Goal: Check status: Check status

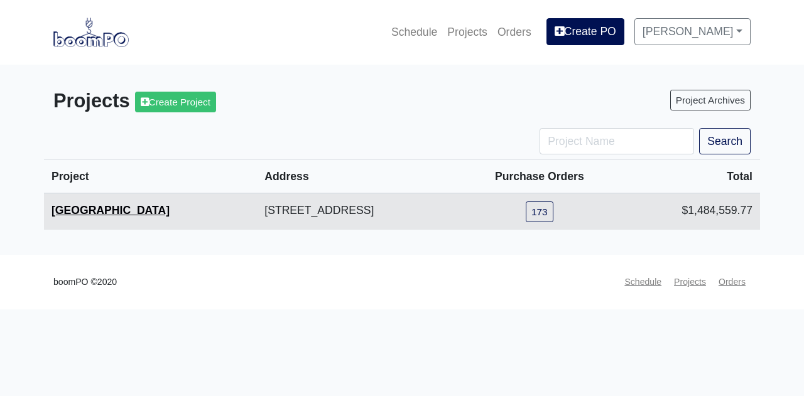
click at [127, 215] on link "[GEOGRAPHIC_DATA]" at bounding box center [111, 210] width 118 height 13
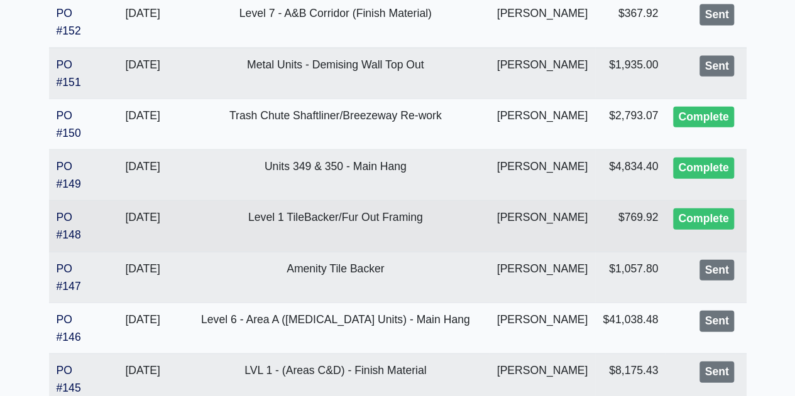
scroll to position [1445, 0]
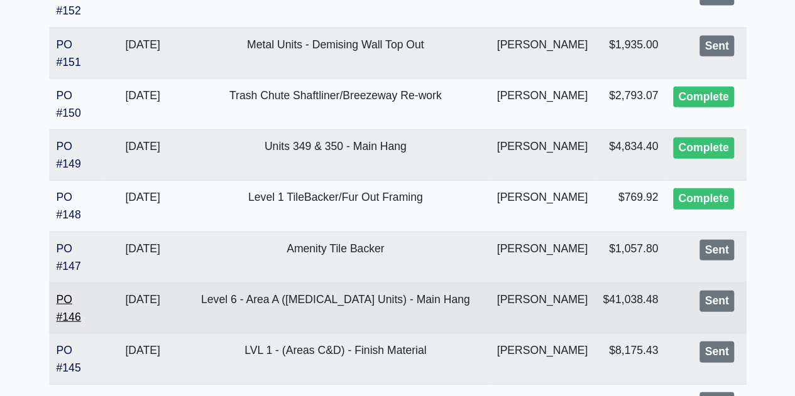
click at [70, 311] on link "PO #146" at bounding box center [69, 308] width 25 height 30
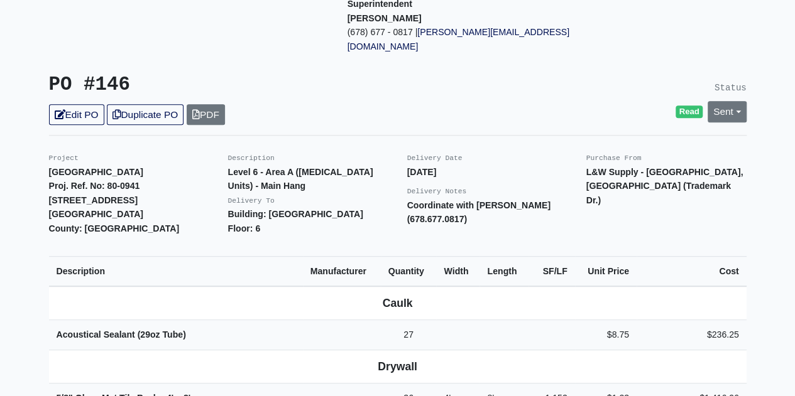
scroll to position [63, 0]
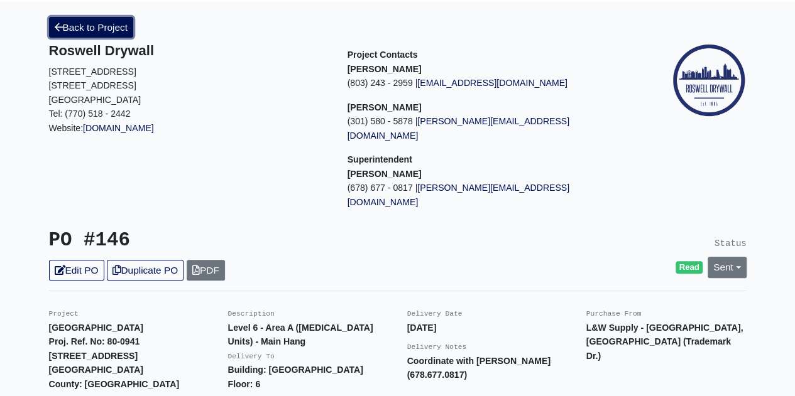
click at [62, 33] on link "Back to Project" at bounding box center [91, 27] width 85 height 21
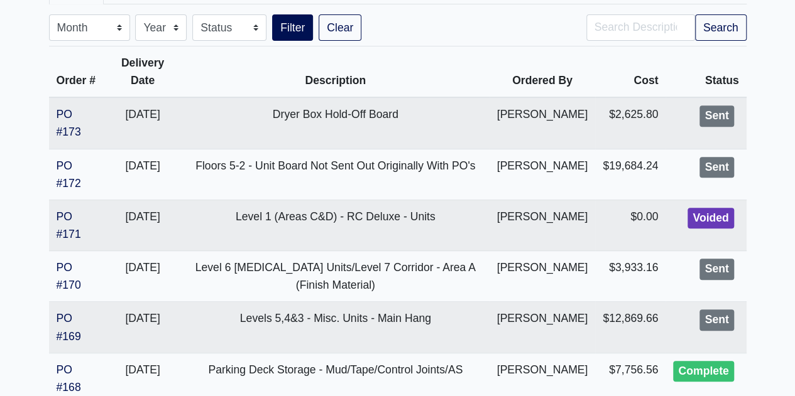
scroll to position [314, 0]
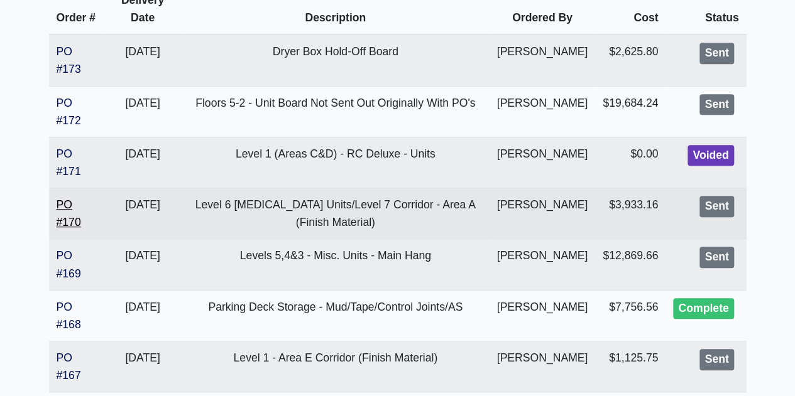
click at [67, 216] on link "PO #170" at bounding box center [69, 214] width 25 height 30
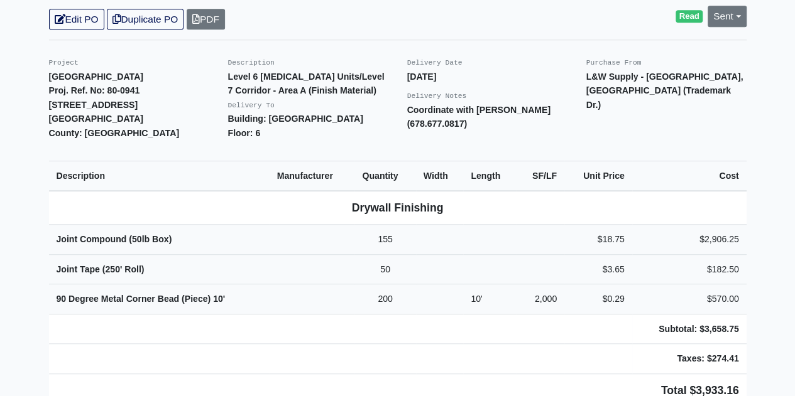
scroll to position [126, 0]
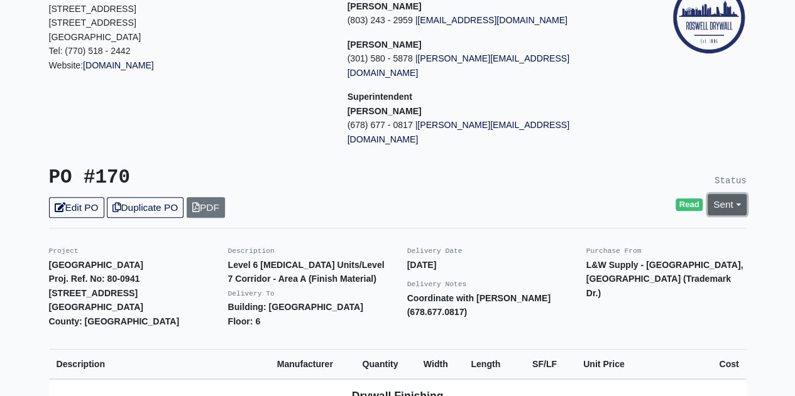
click at [733, 194] on link "Sent" at bounding box center [726, 204] width 39 height 21
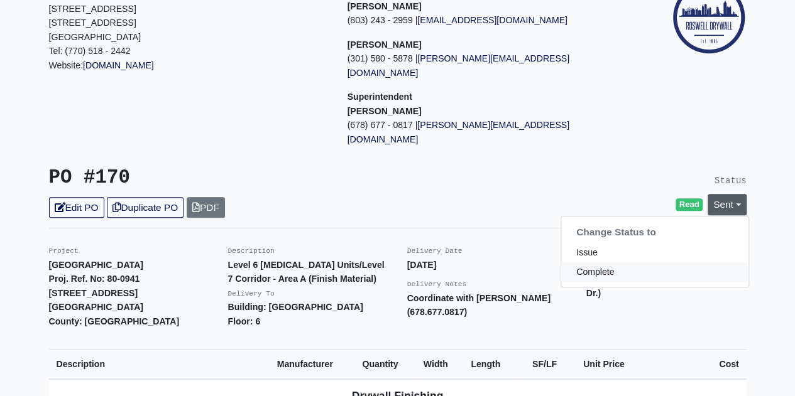
click at [644, 263] on link "Complete" at bounding box center [654, 272] width 187 height 19
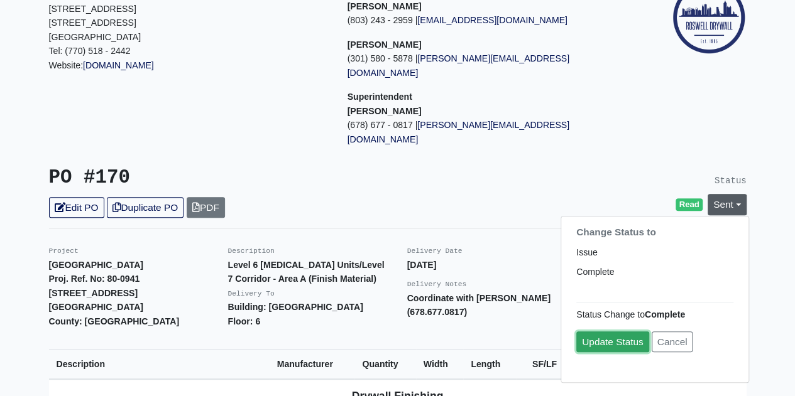
click at [619, 332] on link "Update Status" at bounding box center [612, 342] width 73 height 21
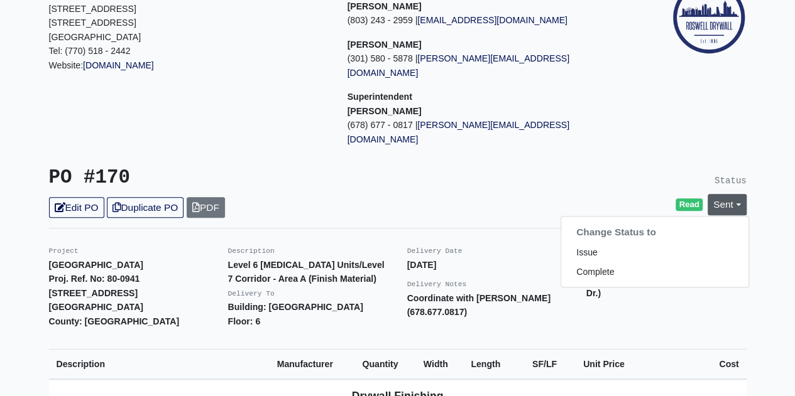
click at [323, 166] on h3 "PO #170" at bounding box center [218, 177] width 339 height 23
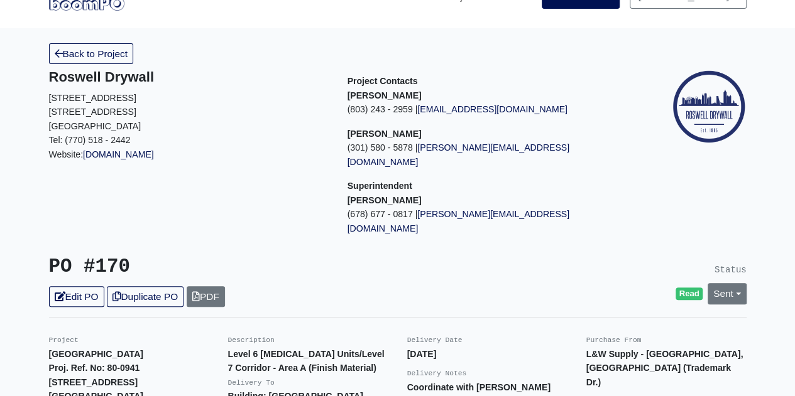
scroll to position [0, 0]
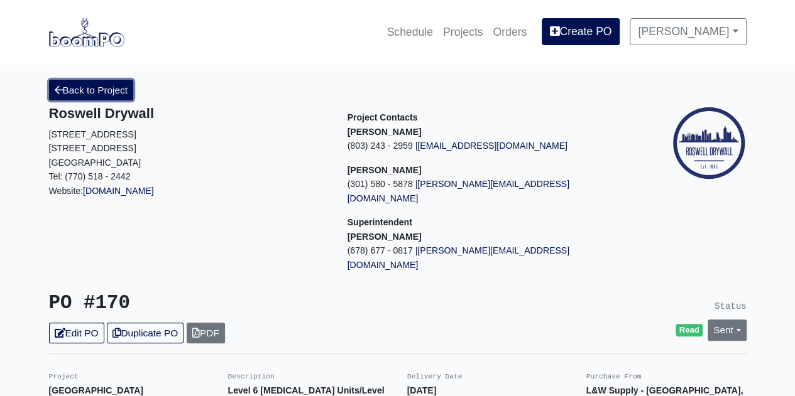
click at [111, 85] on link "Back to Project" at bounding box center [91, 90] width 85 height 21
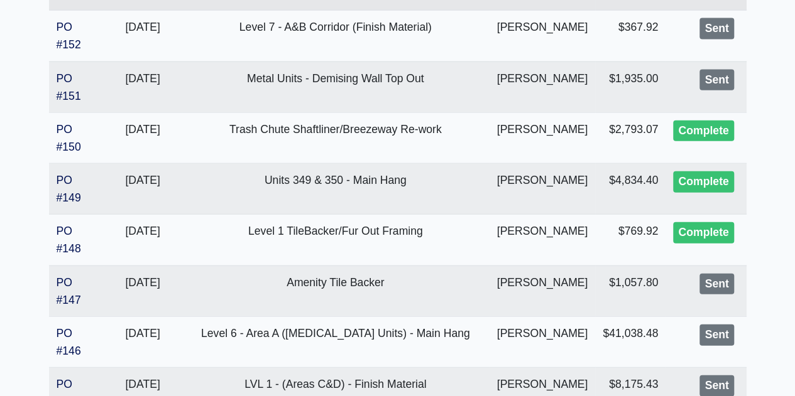
scroll to position [1445, 0]
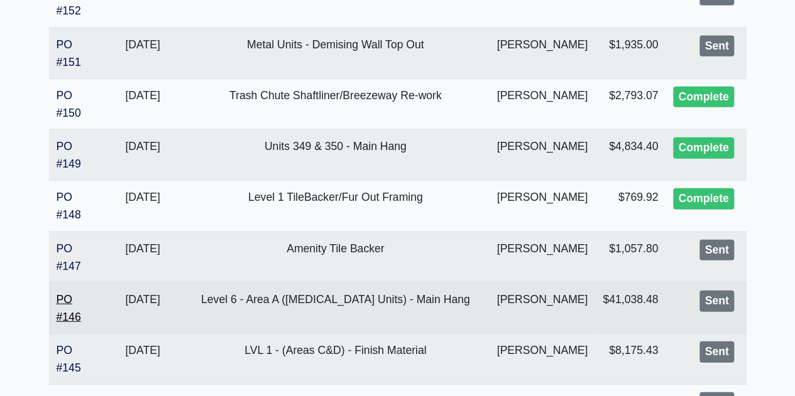
click at [79, 307] on link "PO #146" at bounding box center [69, 308] width 25 height 30
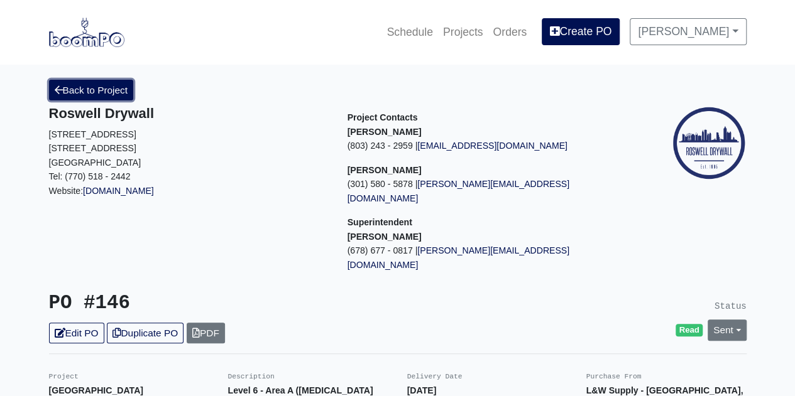
click at [90, 91] on link "Back to Project" at bounding box center [91, 90] width 85 height 21
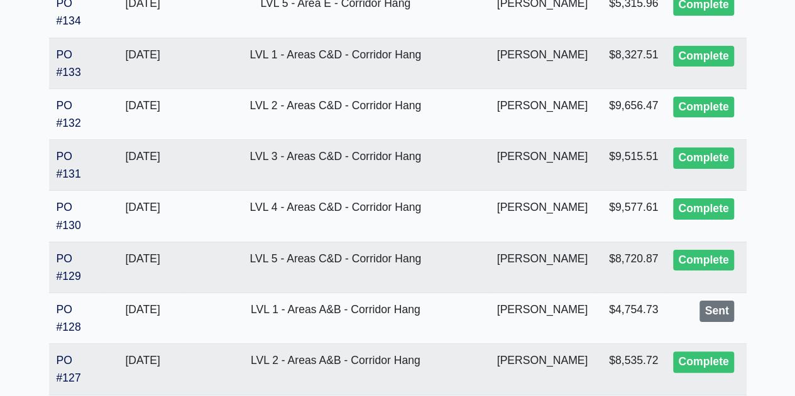
scroll to position [2654, 0]
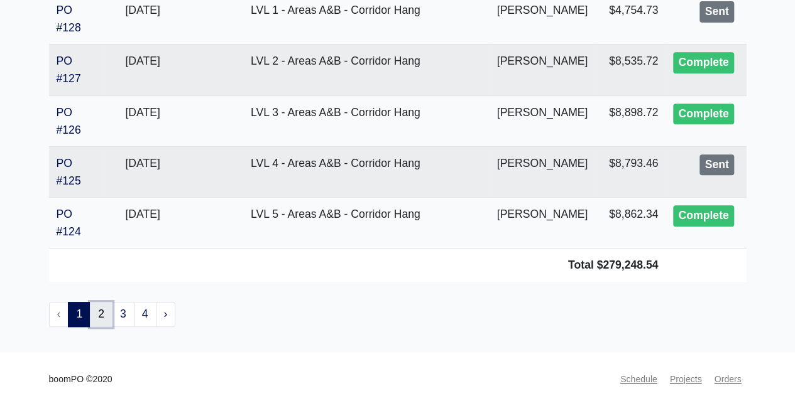
click at [97, 305] on link "2" at bounding box center [101, 314] width 23 height 25
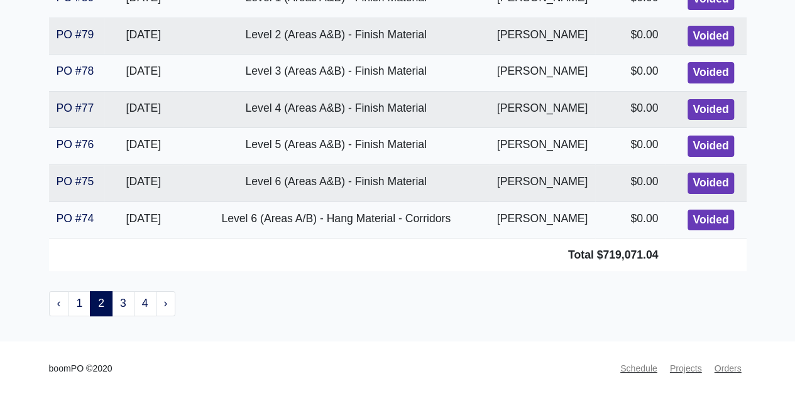
scroll to position [2387, 0]
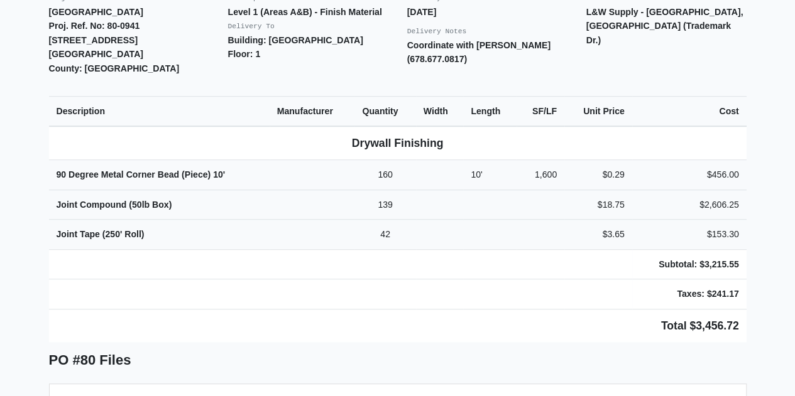
scroll to position [377, 0]
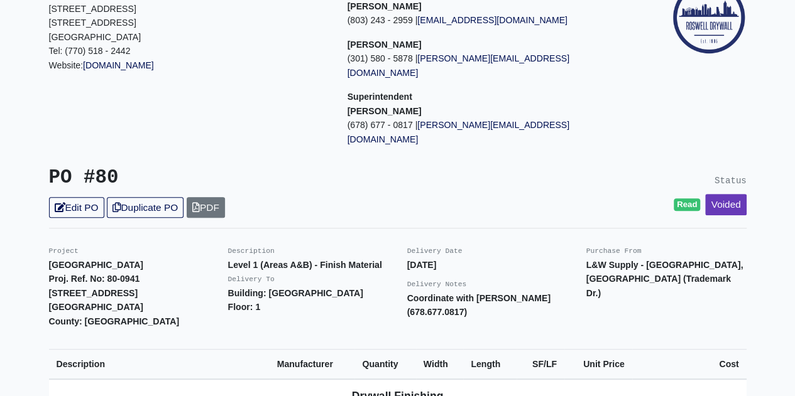
click at [724, 121] on div at bounding box center [695, 68] width 119 height 177
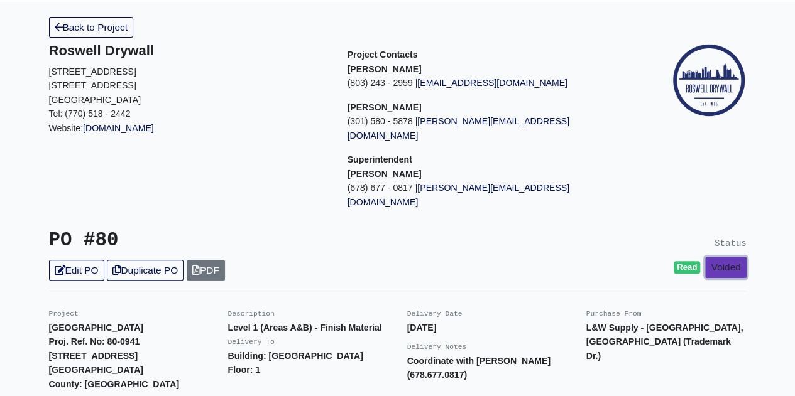
click at [729, 257] on link "Voided" at bounding box center [725, 267] width 41 height 21
click at [716, 257] on link "Voided" at bounding box center [725, 267] width 41 height 21
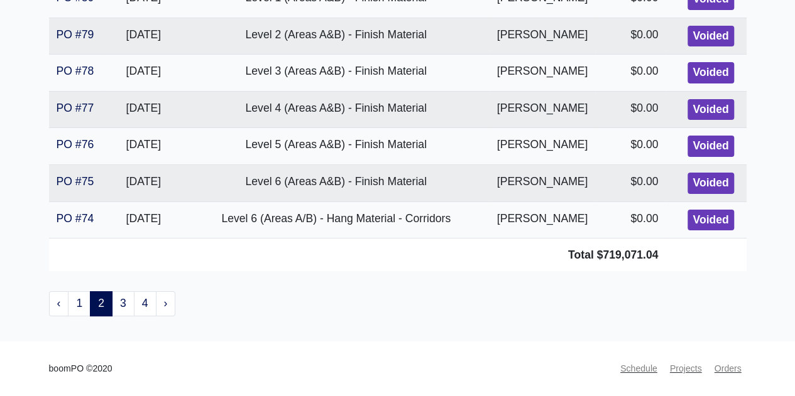
scroll to position [2654, 0]
click at [83, 308] on link "1" at bounding box center [79, 304] width 23 height 25
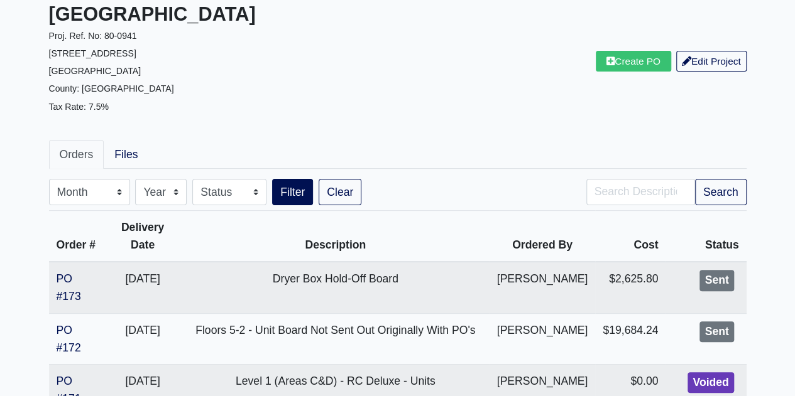
scroll to position [251, 0]
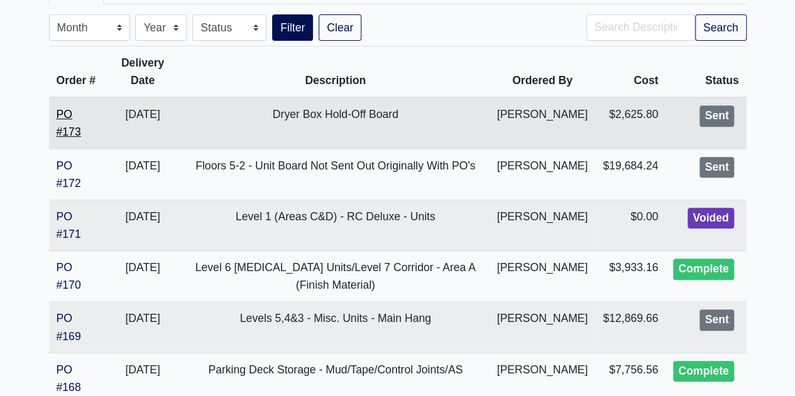
click at [63, 128] on link "PO #173" at bounding box center [69, 123] width 25 height 30
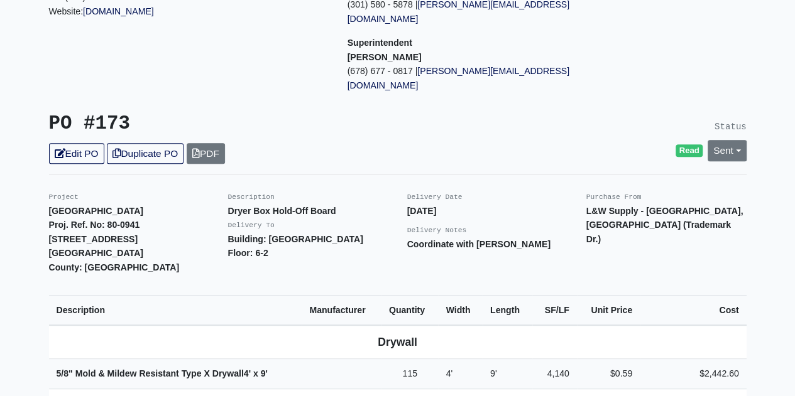
scroll to position [126, 0]
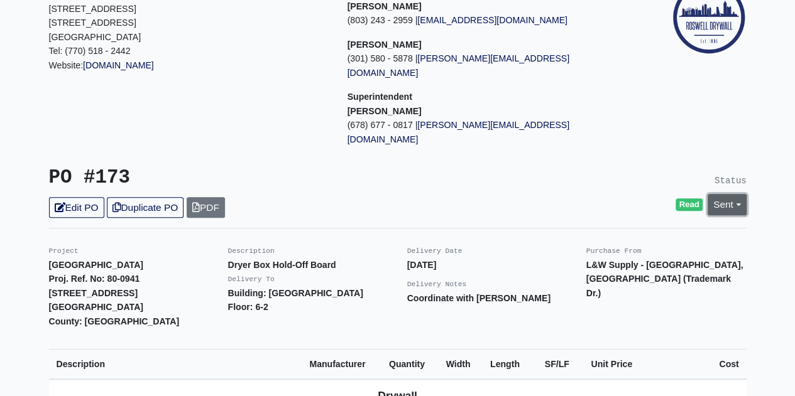
click at [739, 194] on link "Sent" at bounding box center [726, 204] width 39 height 21
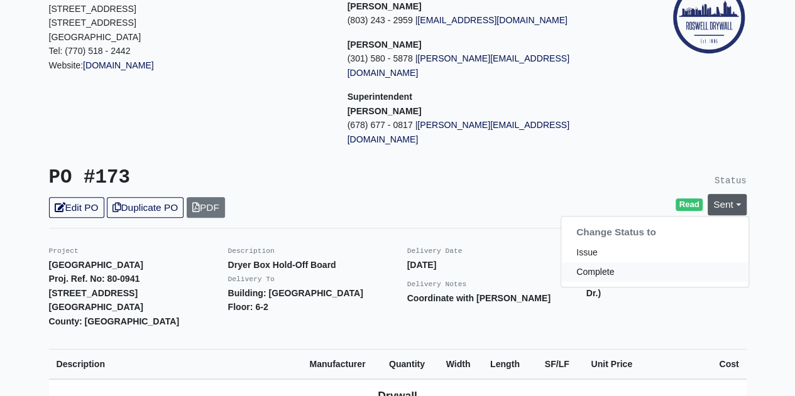
click at [678, 263] on link "Complete" at bounding box center [654, 272] width 187 height 19
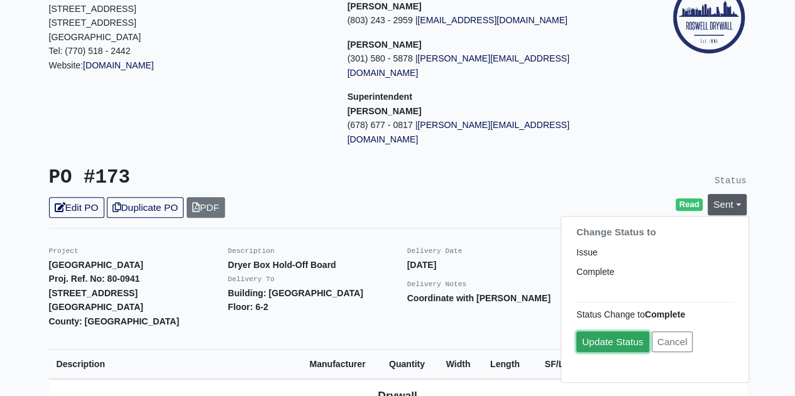
click at [623, 332] on link "Update Status" at bounding box center [612, 342] width 73 height 21
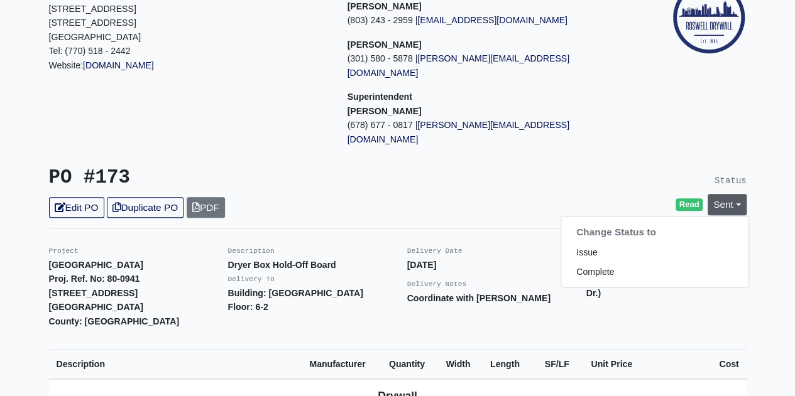
click at [350, 166] on div "PO #173 Edit PO Duplicate PO PDF" at bounding box center [219, 192] width 358 height 52
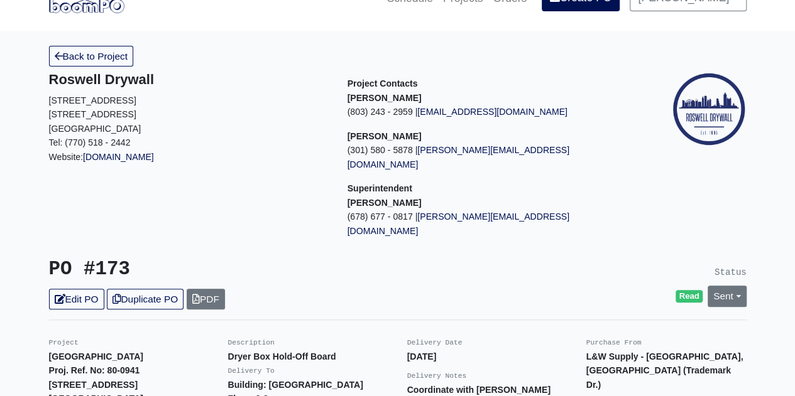
scroll to position [0, 0]
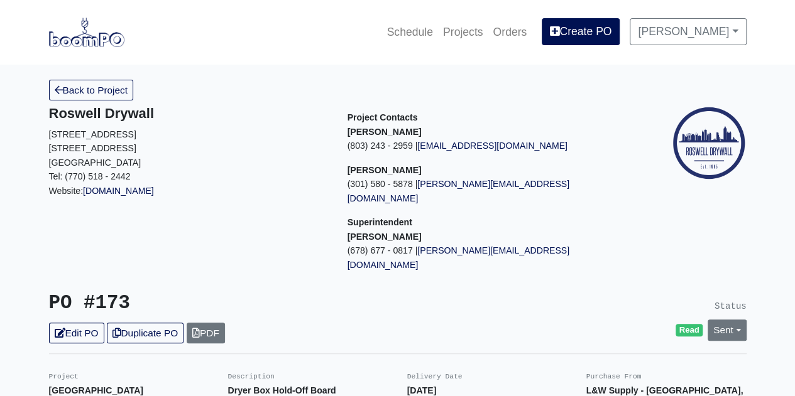
click at [68, 45] on img at bounding box center [86, 32] width 75 height 29
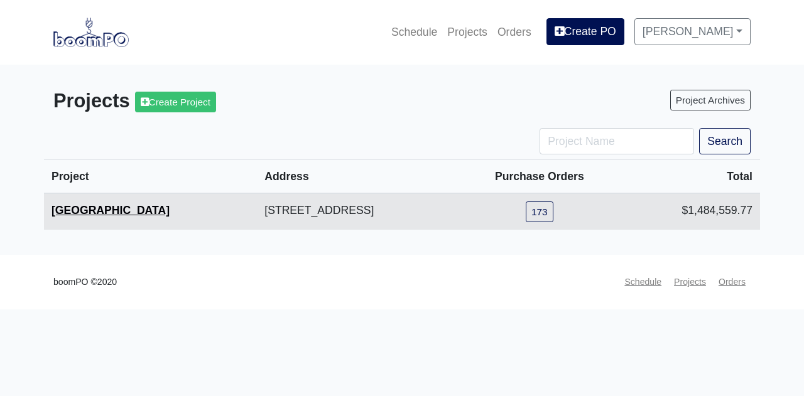
click at [126, 213] on link "[GEOGRAPHIC_DATA]" at bounding box center [111, 210] width 118 height 13
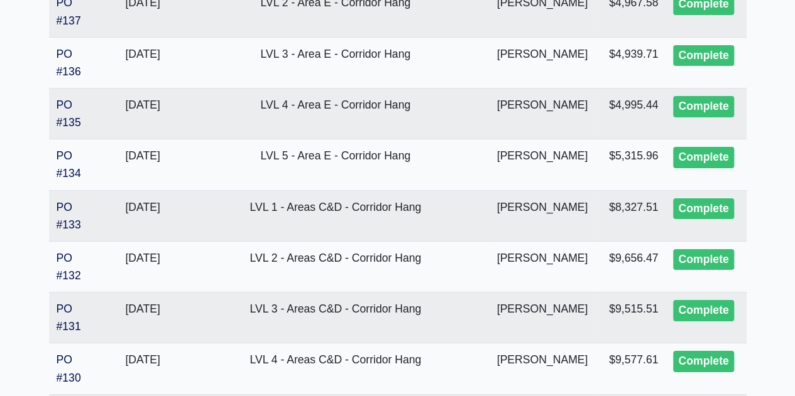
scroll to position [2450, 0]
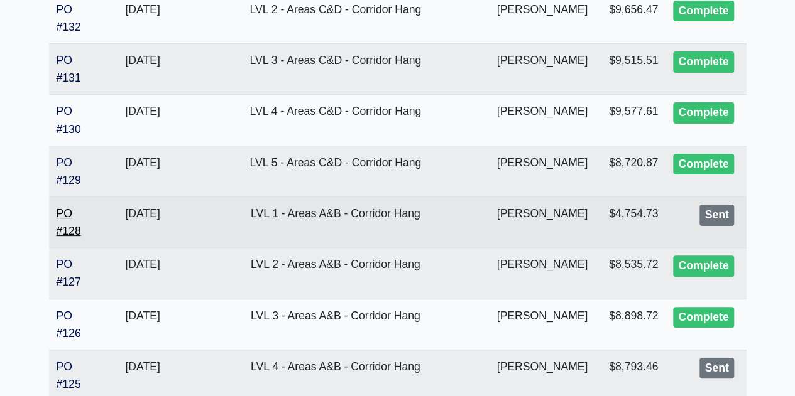
click at [65, 218] on link "PO #128" at bounding box center [69, 222] width 25 height 30
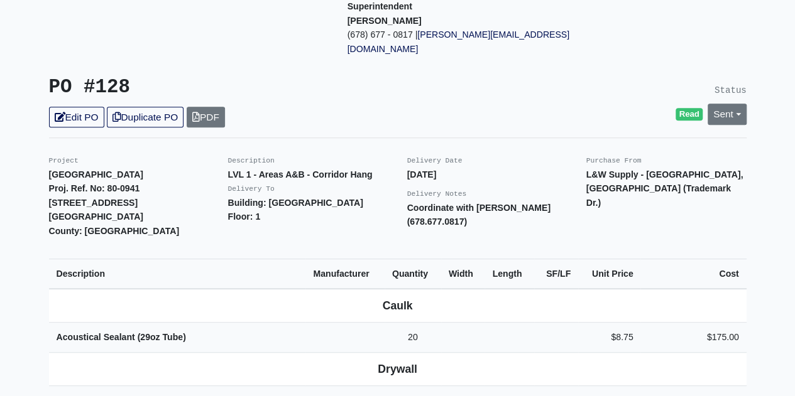
scroll to position [63, 0]
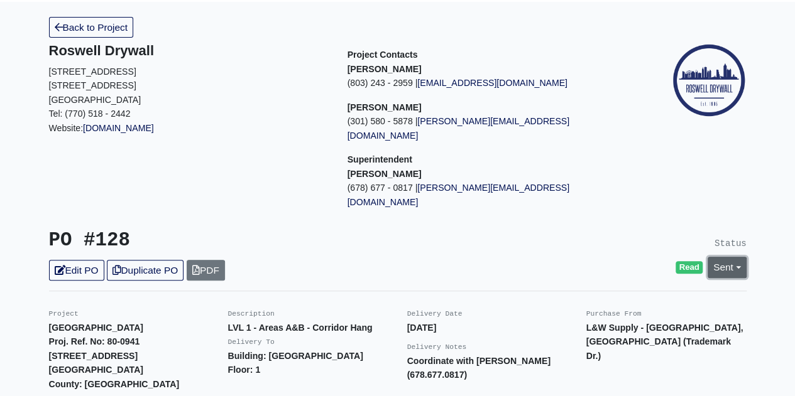
click at [711, 257] on link "Sent" at bounding box center [726, 267] width 39 height 21
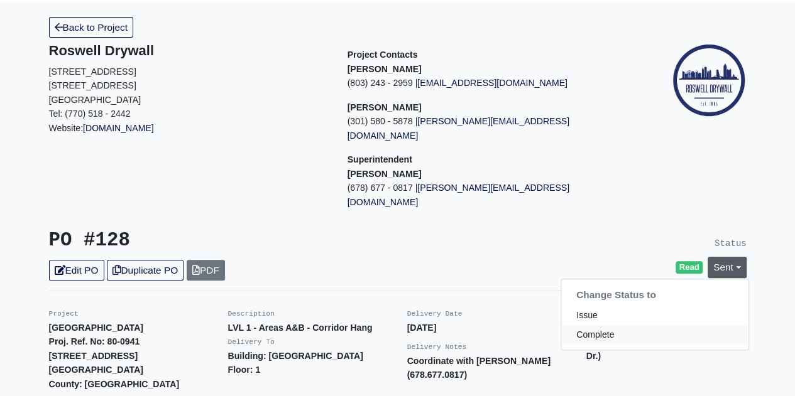
click at [650, 325] on link "Complete" at bounding box center [654, 334] width 187 height 19
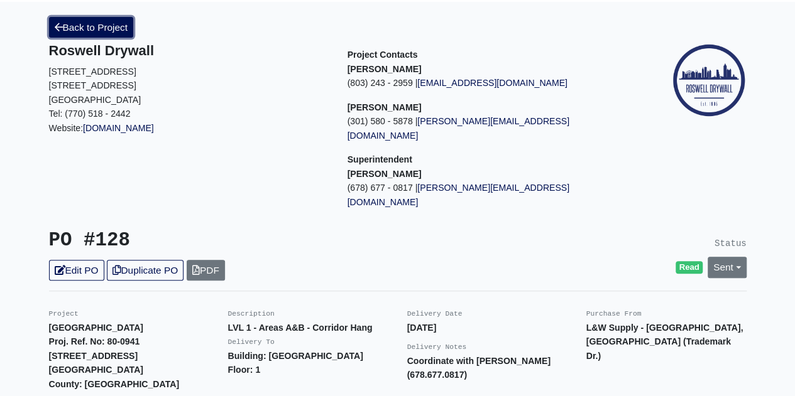
click at [121, 28] on link "Back to Project" at bounding box center [91, 27] width 85 height 21
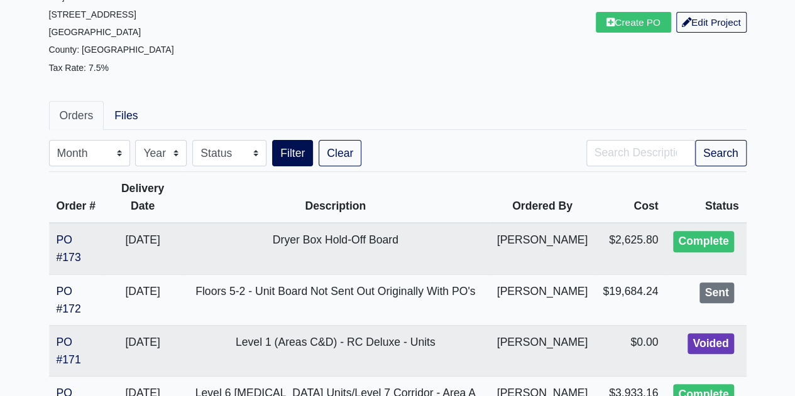
scroll to position [126, 0]
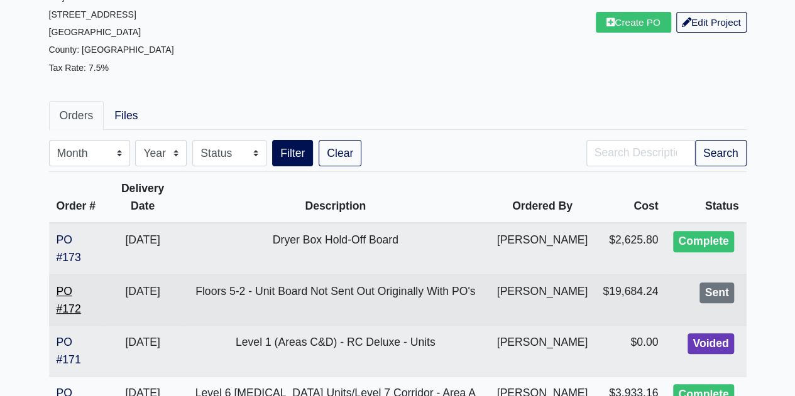
click at [69, 312] on link "PO #172" at bounding box center [69, 300] width 25 height 30
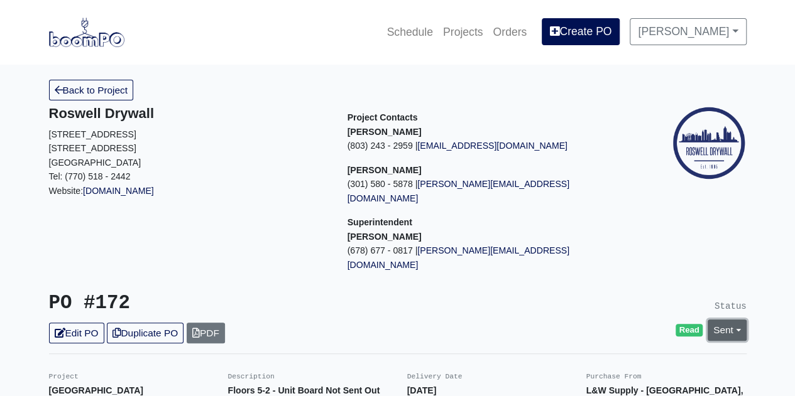
click at [720, 320] on link "Sent" at bounding box center [726, 330] width 39 height 21
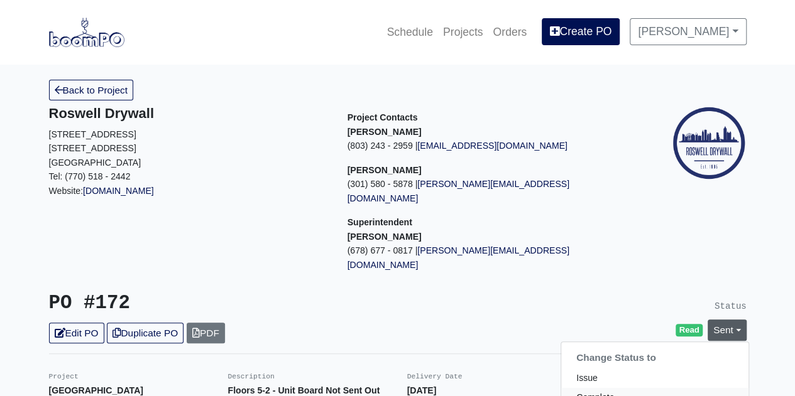
click at [653, 388] on link "Complete" at bounding box center [654, 397] width 187 height 19
click at [572, 215] on p "Superintendent" at bounding box center [487, 222] width 280 height 14
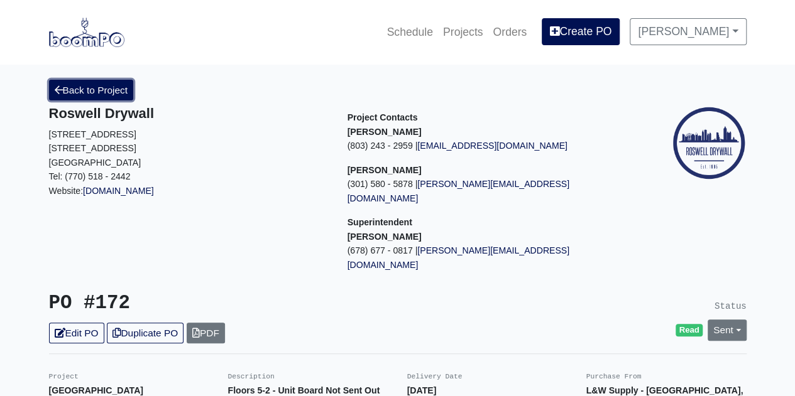
click at [110, 90] on link "Back to Project" at bounding box center [91, 90] width 85 height 21
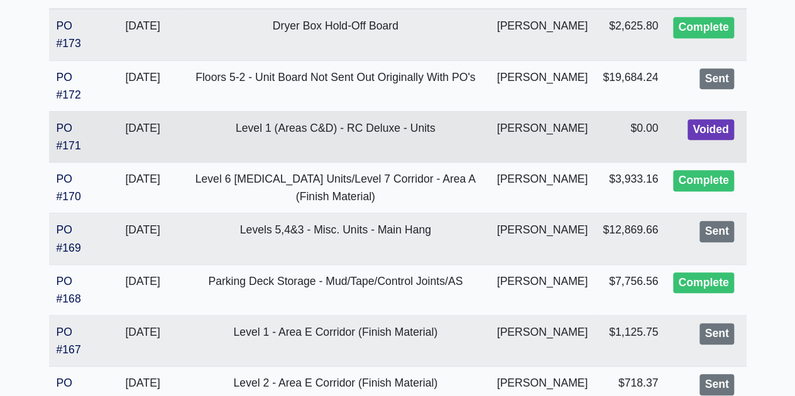
scroll to position [314, 0]
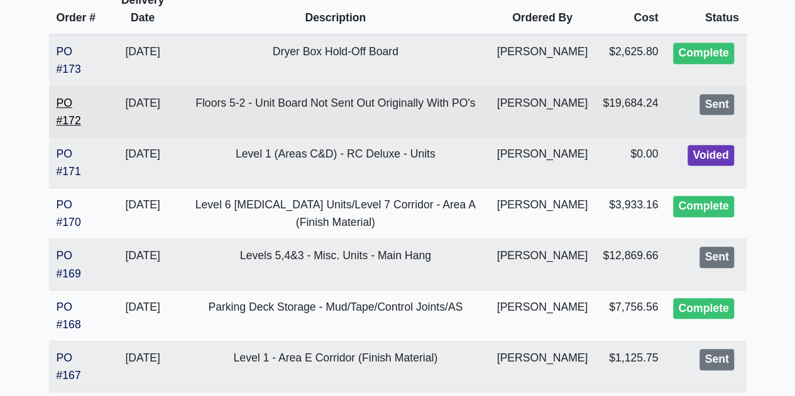
click at [69, 119] on link "PO #172" at bounding box center [69, 112] width 25 height 30
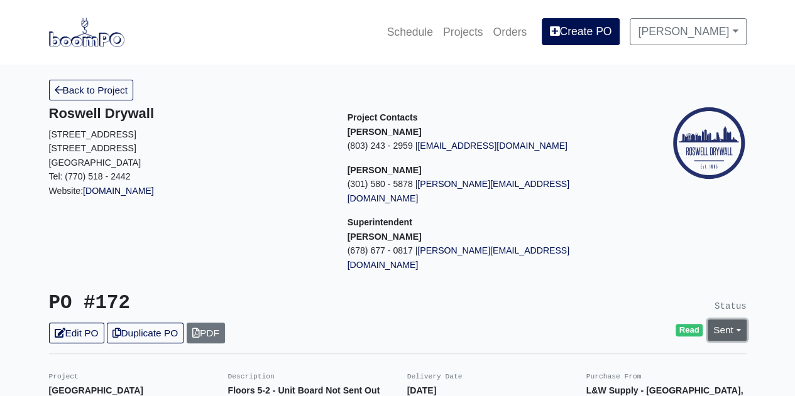
click at [711, 320] on link "Sent" at bounding box center [726, 330] width 39 height 21
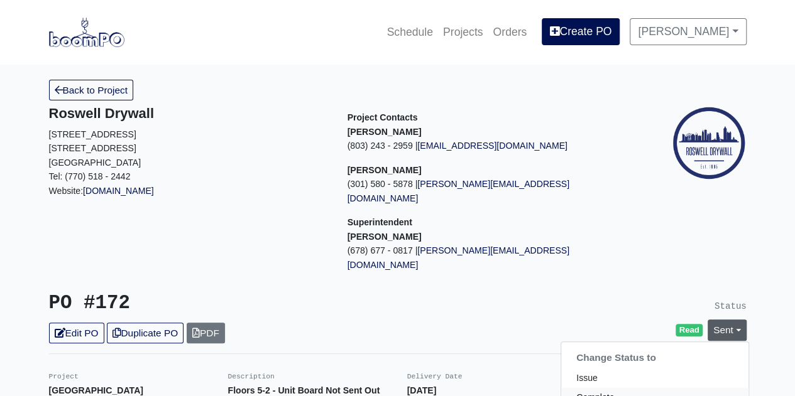
click at [653, 388] on link "Complete" at bounding box center [654, 397] width 187 height 19
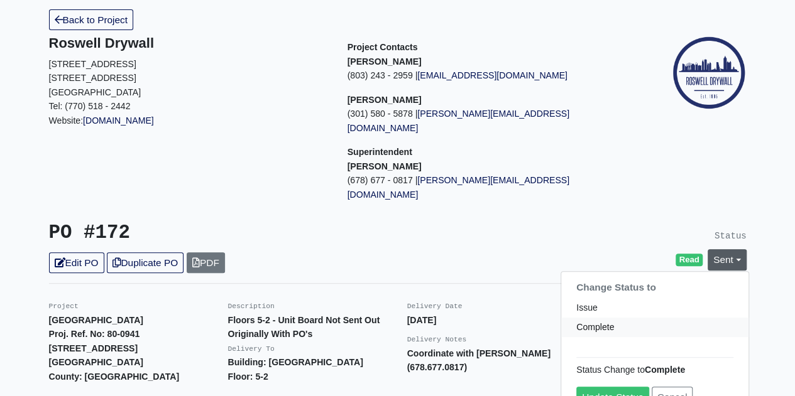
scroll to position [126, 0]
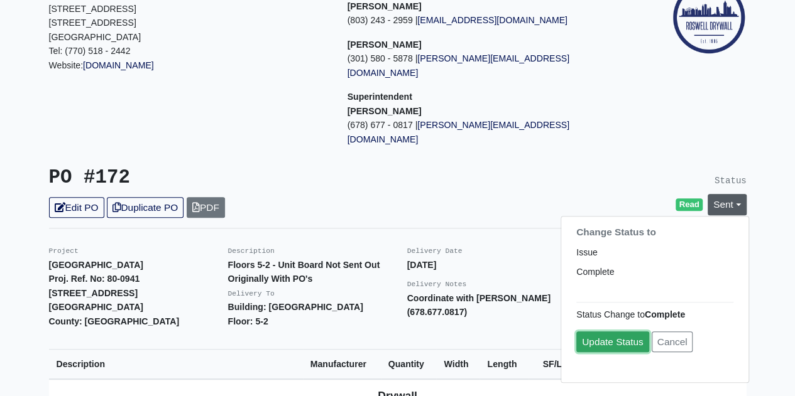
click at [621, 332] on link "Update Status" at bounding box center [612, 342] width 73 height 21
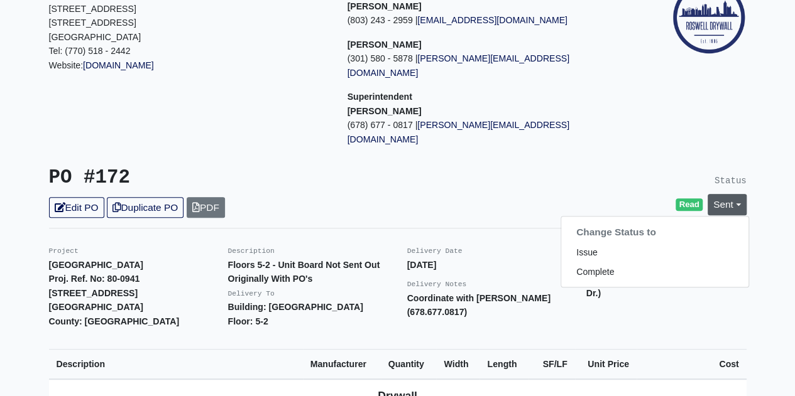
click at [335, 166] on h3 "PO #172" at bounding box center [218, 177] width 339 height 23
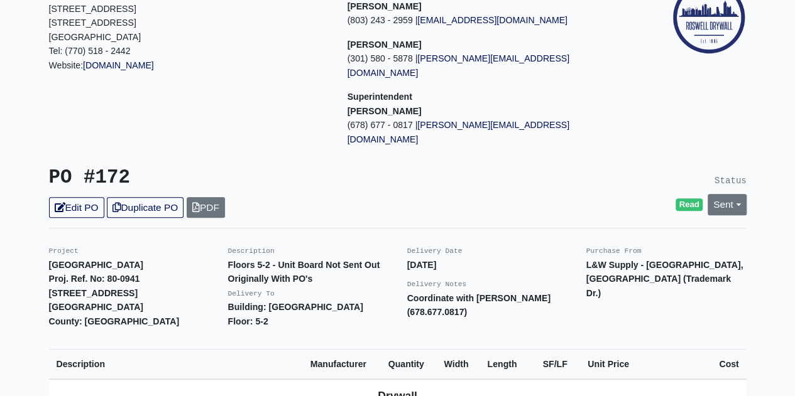
scroll to position [0, 0]
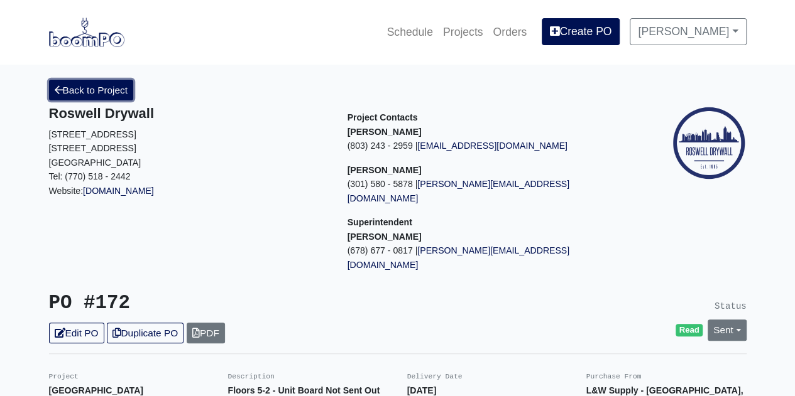
click at [86, 90] on link "Back to Project" at bounding box center [91, 90] width 85 height 21
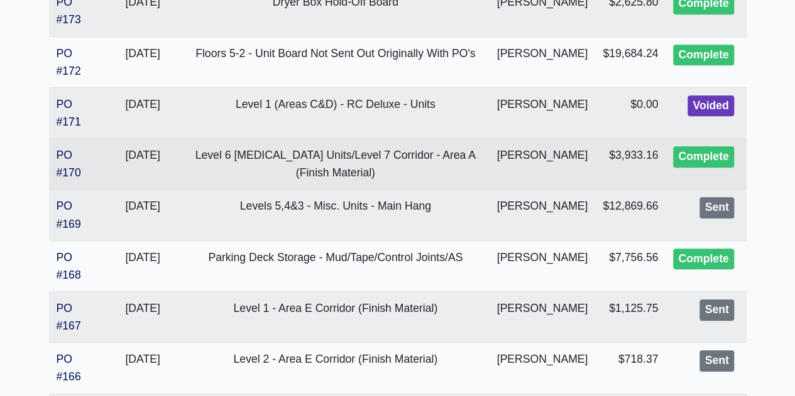
scroll to position [440, 0]
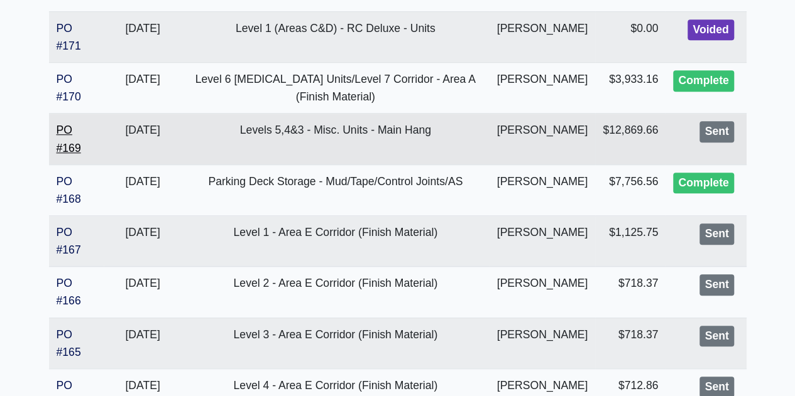
click at [62, 144] on link "PO #169" at bounding box center [69, 139] width 25 height 30
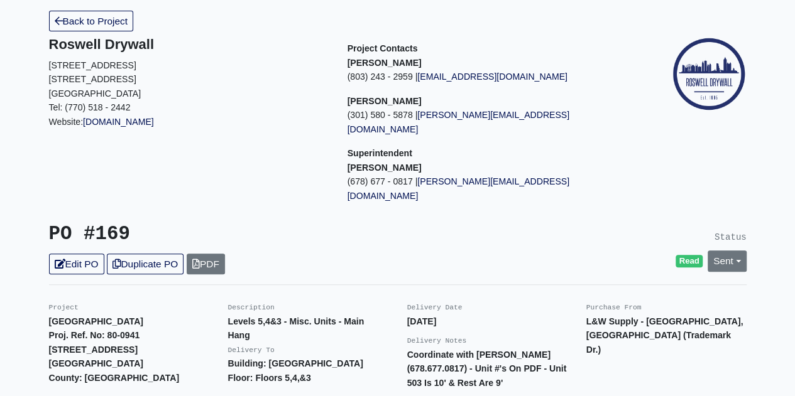
scroll to position [126, 0]
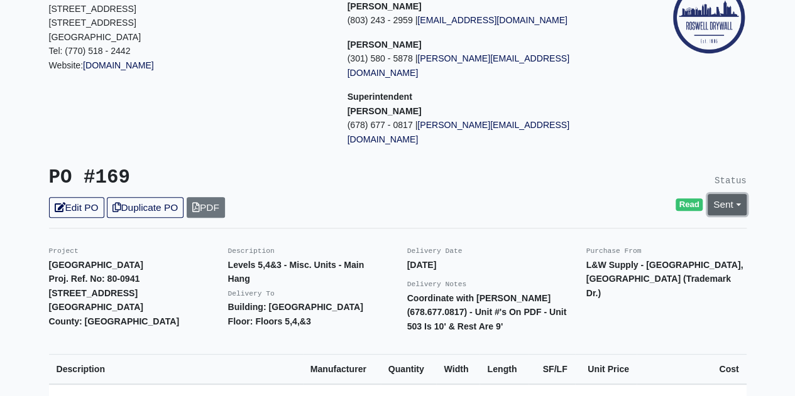
click at [743, 194] on link "Sent" at bounding box center [726, 204] width 39 height 21
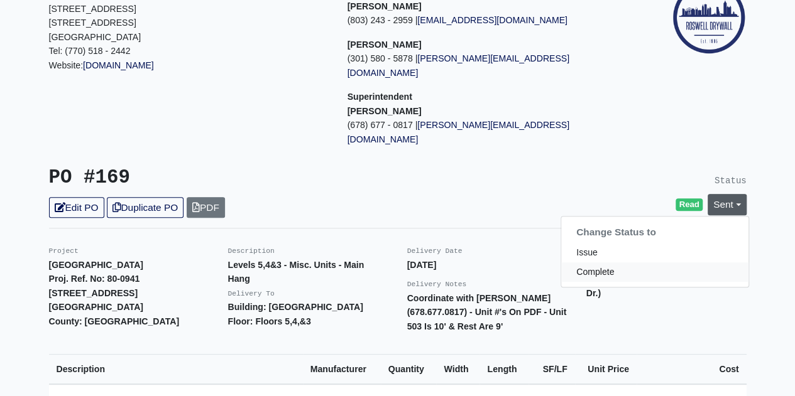
click at [627, 263] on link "Complete" at bounding box center [654, 272] width 187 height 19
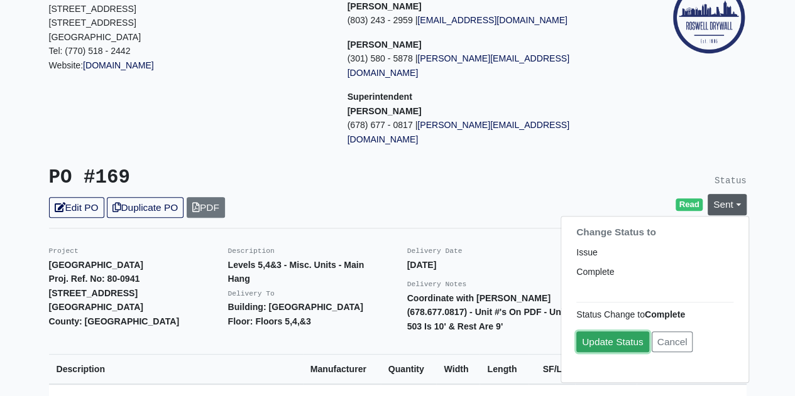
click at [615, 332] on link "Update Status" at bounding box center [612, 342] width 73 height 21
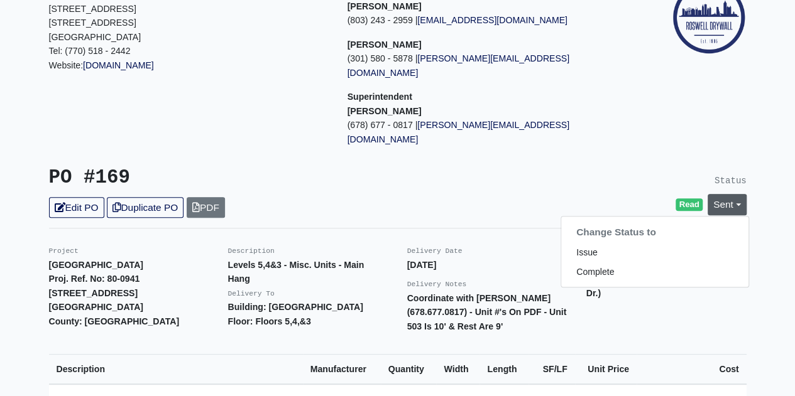
click at [427, 194] on div "Read Sent Change Status to Issue Complete" at bounding box center [576, 204] width 339 height 21
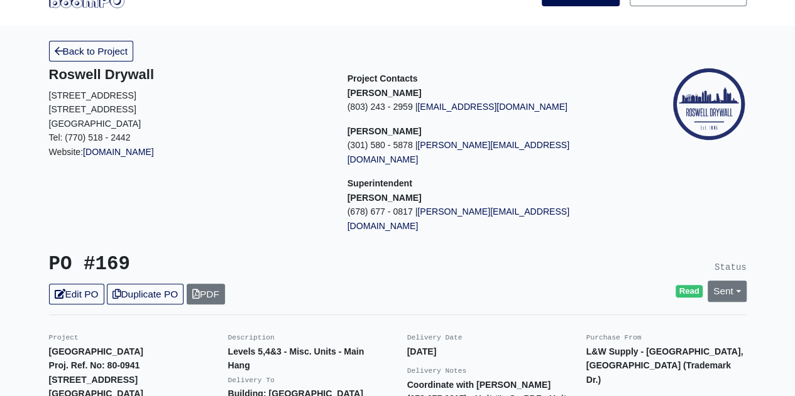
scroll to position [0, 0]
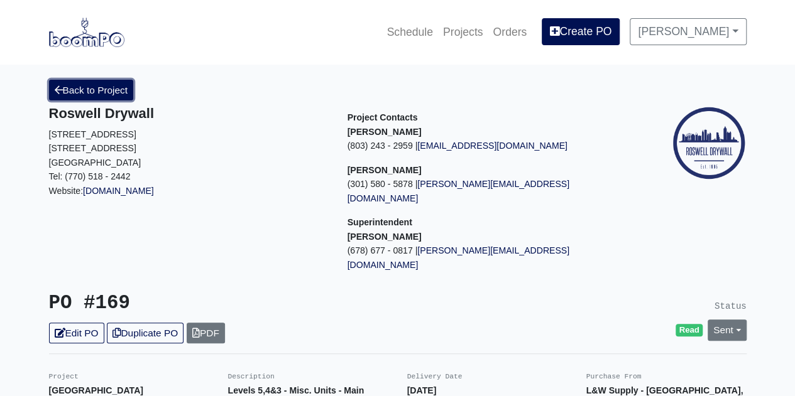
click at [102, 88] on link "Back to Project" at bounding box center [91, 90] width 85 height 21
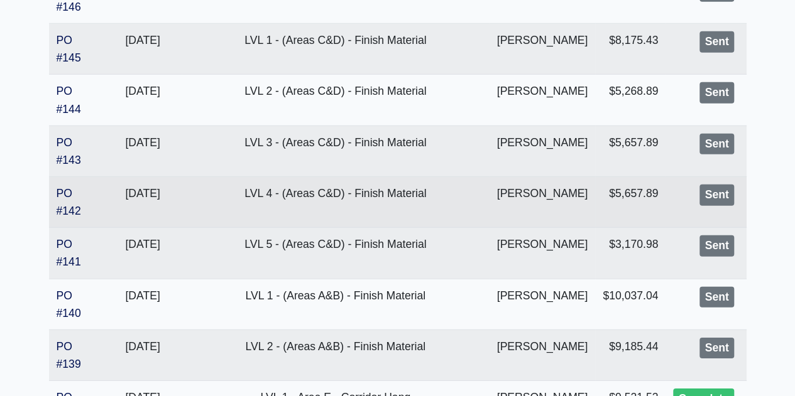
scroll to position [1759, 0]
